Goal: Transaction & Acquisition: Purchase product/service

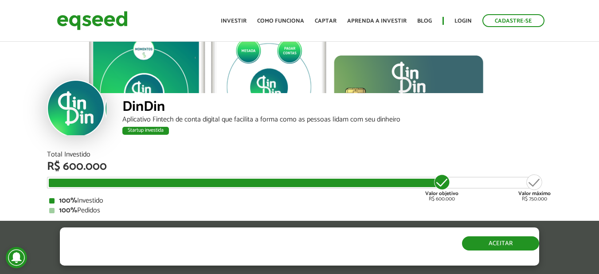
click at [517, 246] on button "Aceitar" at bounding box center [500, 243] width 77 height 14
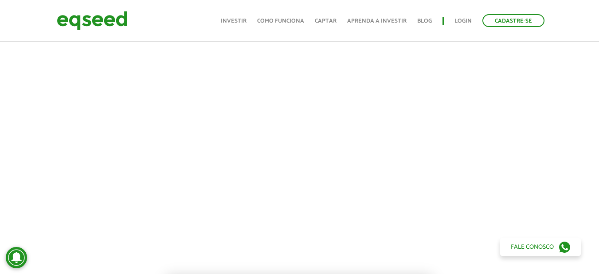
scroll to position [389, 0]
click at [32, 177] on div at bounding box center [299, 136] width 599 height 302
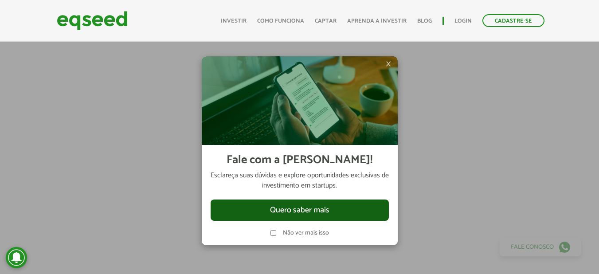
click at [322, 204] on button "Quero saber mais" at bounding box center [300, 210] width 178 height 21
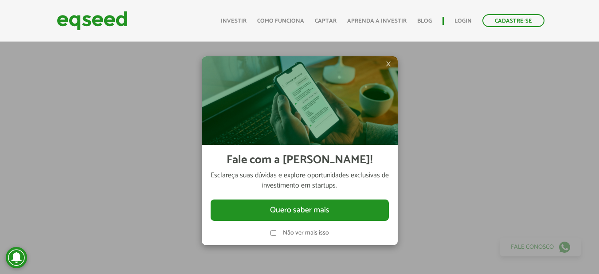
click at [386, 65] on span "×" at bounding box center [388, 64] width 5 height 11
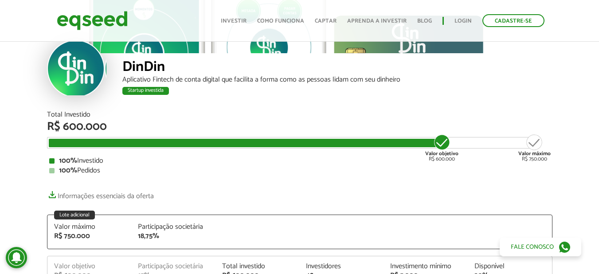
scroll to position [0, 0]
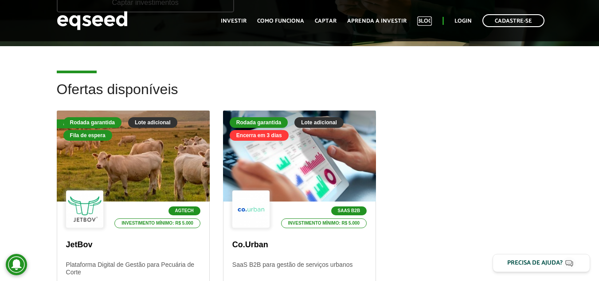
scroll to position [222, 0]
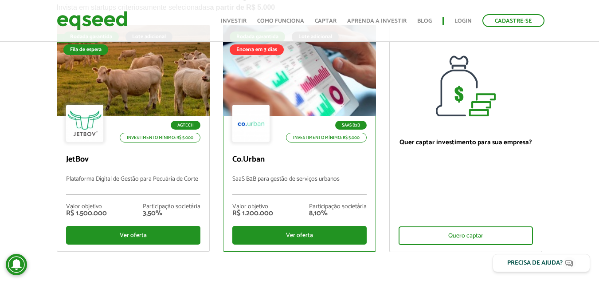
scroll to position [89, 0]
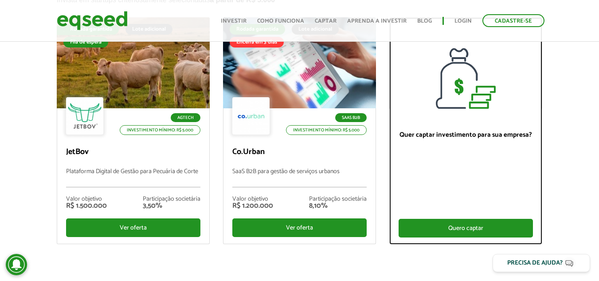
click at [475, 223] on div "Quero captar" at bounding box center [466, 228] width 134 height 19
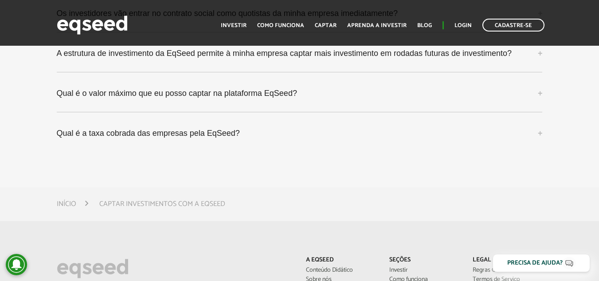
scroll to position [2661, 0]
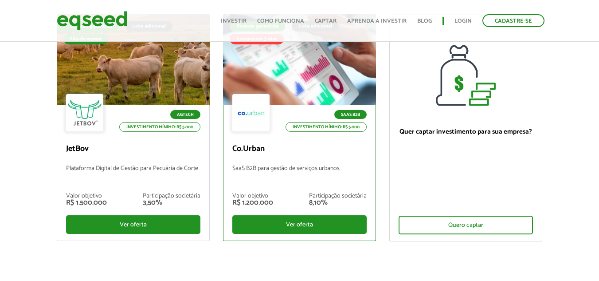
scroll to position [130, 0]
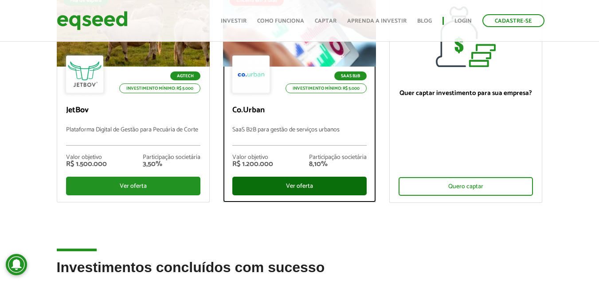
click at [322, 186] on div "Ver oferta" at bounding box center [299, 186] width 134 height 19
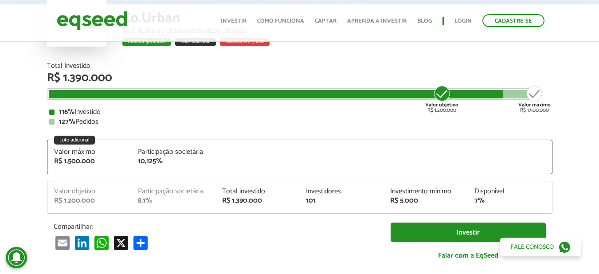
scroll to position [133, 0]
